Goal: Check status

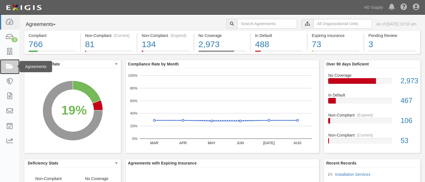
click at [10, 69] on icon at bounding box center [10, 67] width 8 height 7
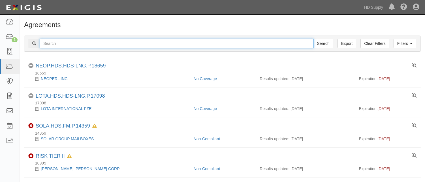
click at [75, 43] on input "text" at bounding box center [177, 44] width 274 height 10
paste input "Miracle Method of The [GEOGRAPHIC_DATA] INC"
type input "Miracle Method of The [GEOGRAPHIC_DATA] INC"
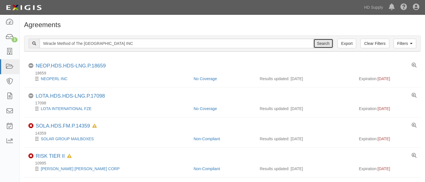
click at [324, 47] on input "Search" at bounding box center [323, 44] width 20 height 10
